Goal: Information Seeking & Learning: Learn about a topic

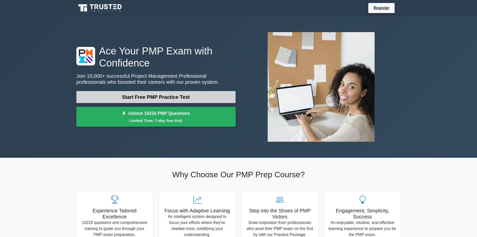
click at [196, 94] on link "Start Free PMP Practice Test" at bounding box center [155, 97] width 159 height 12
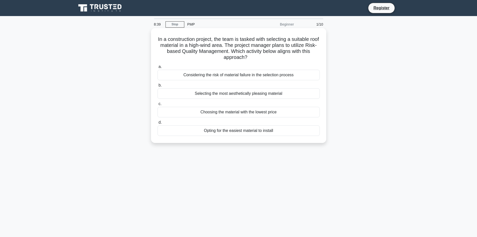
click at [252, 76] on div "Considering the risk of material failure in the selection process" at bounding box center [238, 75] width 162 height 11
click at [157, 68] on input "a. Considering the risk of material failure in the selection process" at bounding box center [157, 66] width 0 height 3
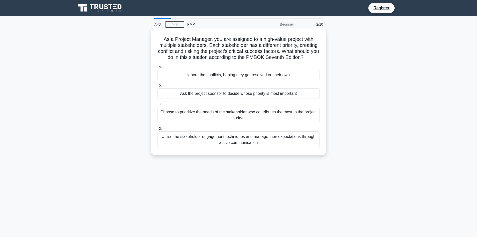
click at [287, 138] on div "Utilise the stakeholder engagement techniques and manage their expectations thr…" at bounding box center [238, 139] width 162 height 17
click at [157, 130] on input "d. Utilise the stakeholder engagement techniques and manage their expectations …" at bounding box center [157, 128] width 0 height 3
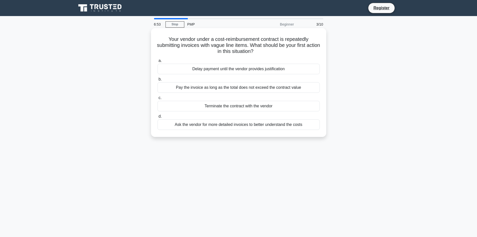
click at [286, 127] on div "Ask the vendor for more detailed invoices to better understand the costs" at bounding box center [238, 124] width 162 height 11
click at [157, 118] on input "d. Ask the vendor for more detailed invoices to better understand the costs" at bounding box center [157, 116] width 0 height 3
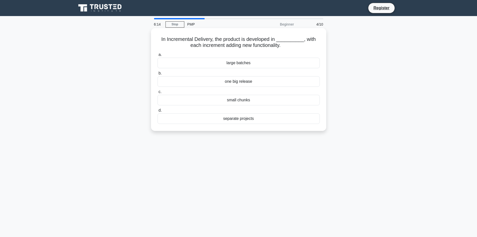
click at [254, 99] on div "small chunks" at bounding box center [238, 100] width 162 height 11
click at [157, 93] on input "c. small chunks" at bounding box center [157, 91] width 0 height 3
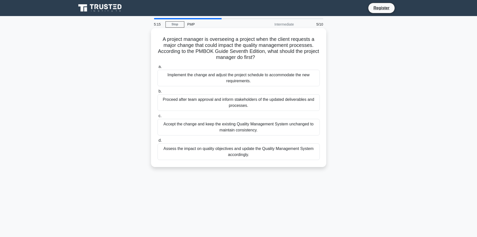
click at [258, 153] on div "Assess the impact on quality objectives and update the Quality Management Syste…" at bounding box center [238, 151] width 162 height 17
click at [157, 142] on input "d. Assess the impact on quality objectives and update the Quality Management Sy…" at bounding box center [157, 140] width 0 height 3
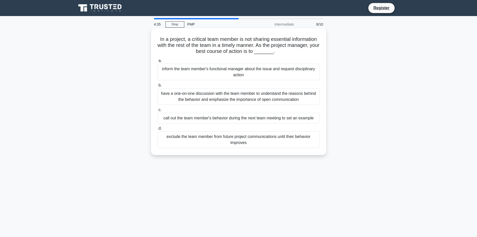
click at [247, 98] on div "have a one-on-one discussion with the team member to understand the reasons beh…" at bounding box center [238, 96] width 162 height 17
click at [157, 87] on input "b. have a one-on-one discussion with the team member to understand the reasons …" at bounding box center [157, 85] width 0 height 3
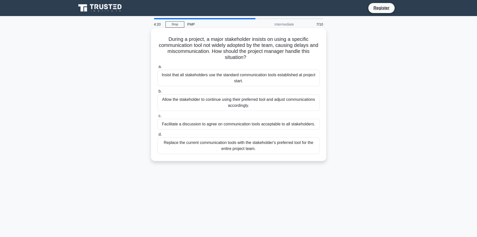
drag, startPoint x: 167, startPoint y: 40, endPoint x: 298, endPoint y: 58, distance: 132.1
click at [300, 58] on h5 "During a project, a major stakeholder insists on using a specific communication…" at bounding box center [238, 48] width 163 height 25
click at [286, 126] on div "Facilitate a discussion to agree on communication tools acceptable to all stake…" at bounding box center [238, 124] width 162 height 11
click at [157, 117] on input "c. Facilitate a discussion to agree on communication tools acceptable to all st…" at bounding box center [157, 115] width 0 height 3
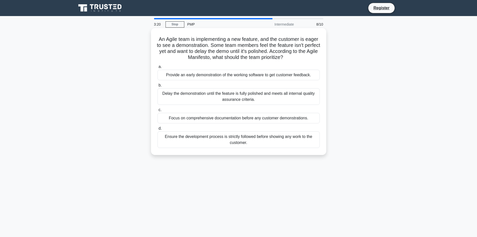
click at [228, 78] on div "Provide an early demonstration of the working software to get customer feedback." at bounding box center [238, 75] width 162 height 11
click at [157, 68] on input "a. Provide an early demonstration of the working software to get customer feedb…" at bounding box center [157, 66] width 0 height 3
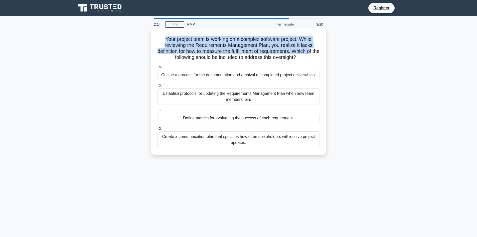
drag, startPoint x: 161, startPoint y: 38, endPoint x: 316, endPoint y: 53, distance: 156.2
click at [316, 53] on h5 "Your project team is working on a complex software project. While reviewing the…" at bounding box center [238, 48] width 163 height 25
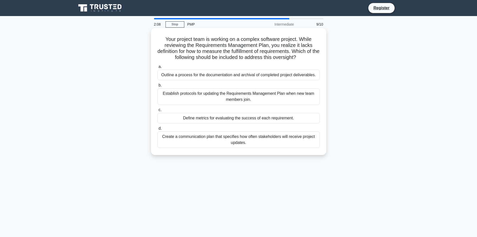
click at [236, 96] on div "Establish protocols for updating the Requirements Management Plan when new team…" at bounding box center [238, 96] width 162 height 17
click at [157, 87] on input "b. Establish protocols for updating the Requirements Management Plan when new t…" at bounding box center [157, 85] width 0 height 3
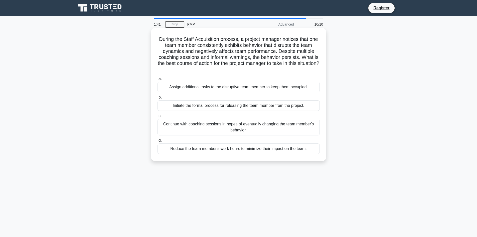
drag, startPoint x: 162, startPoint y: 39, endPoint x: 281, endPoint y: 70, distance: 122.9
click at [281, 70] on h5 "During the Staff Acquisition process, a project manager notices that one team m…" at bounding box center [238, 54] width 163 height 37
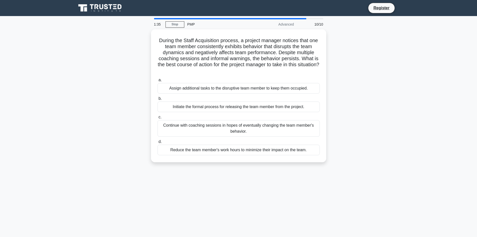
drag, startPoint x: 293, startPoint y: 90, endPoint x: 359, endPoint y: 91, distance: 66.1
click at [359, 91] on div "During the Staff Acquisition process, a project manager notices that one team m…" at bounding box center [238, 98] width 330 height 139
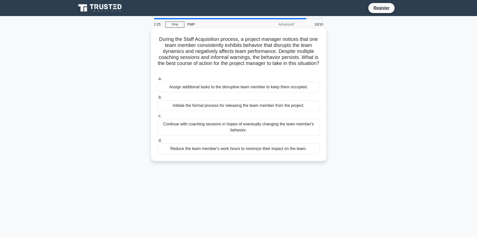
click at [229, 106] on div "Initiate the formal process for releasing the team member from the project." at bounding box center [238, 105] width 162 height 11
click at [157, 99] on input "b. Initiate the formal process for releasing the team member from the project." at bounding box center [157, 97] width 0 height 3
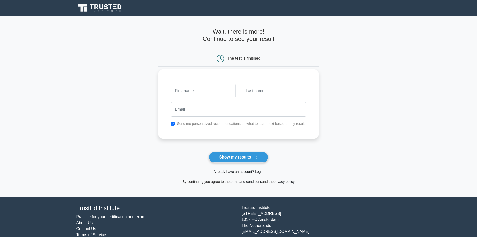
click at [187, 90] on input "text" at bounding box center [202, 90] width 65 height 15
type input "Tichina"
click at [257, 95] on input "text" at bounding box center [274, 90] width 65 height 15
click at [237, 113] on input "email" at bounding box center [238, 109] width 136 height 15
type input "miyokochan64@gmail.com"
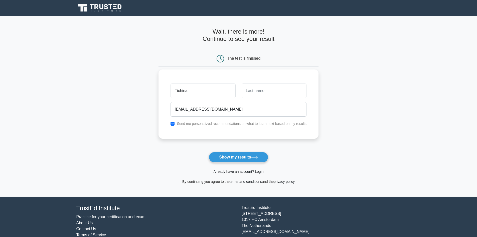
click at [170, 121] on div "Send me personalized recommendations on what to learn next based on my results" at bounding box center [238, 123] width 142 height 6
click at [171, 122] on input "checkbox" at bounding box center [172, 123] width 4 height 4
checkbox input "false"
click at [265, 93] on input "text" at bounding box center [274, 90] width 65 height 15
type input "Buckle"
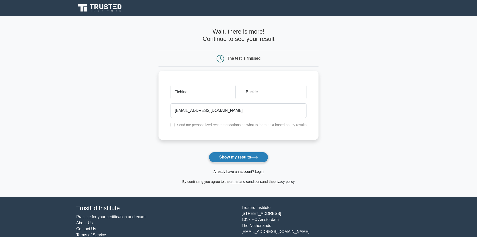
click at [245, 153] on button "Show my results" at bounding box center [238, 157] width 59 height 11
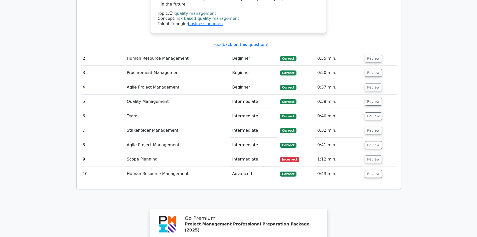
scroll to position [645, 0]
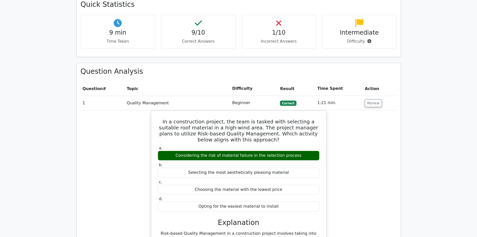
drag, startPoint x: 383, startPoint y: 78, endPoint x: 360, endPoint y: 6, distance: 75.4
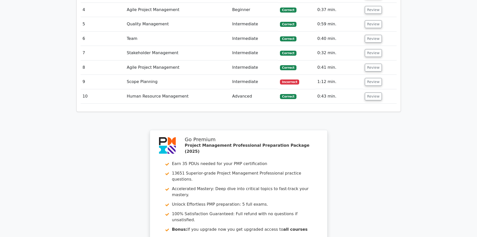
drag, startPoint x: 367, startPoint y: 105, endPoint x: 365, endPoint y: 166, distance: 61.1
